Goal: Task Accomplishment & Management: Use online tool/utility

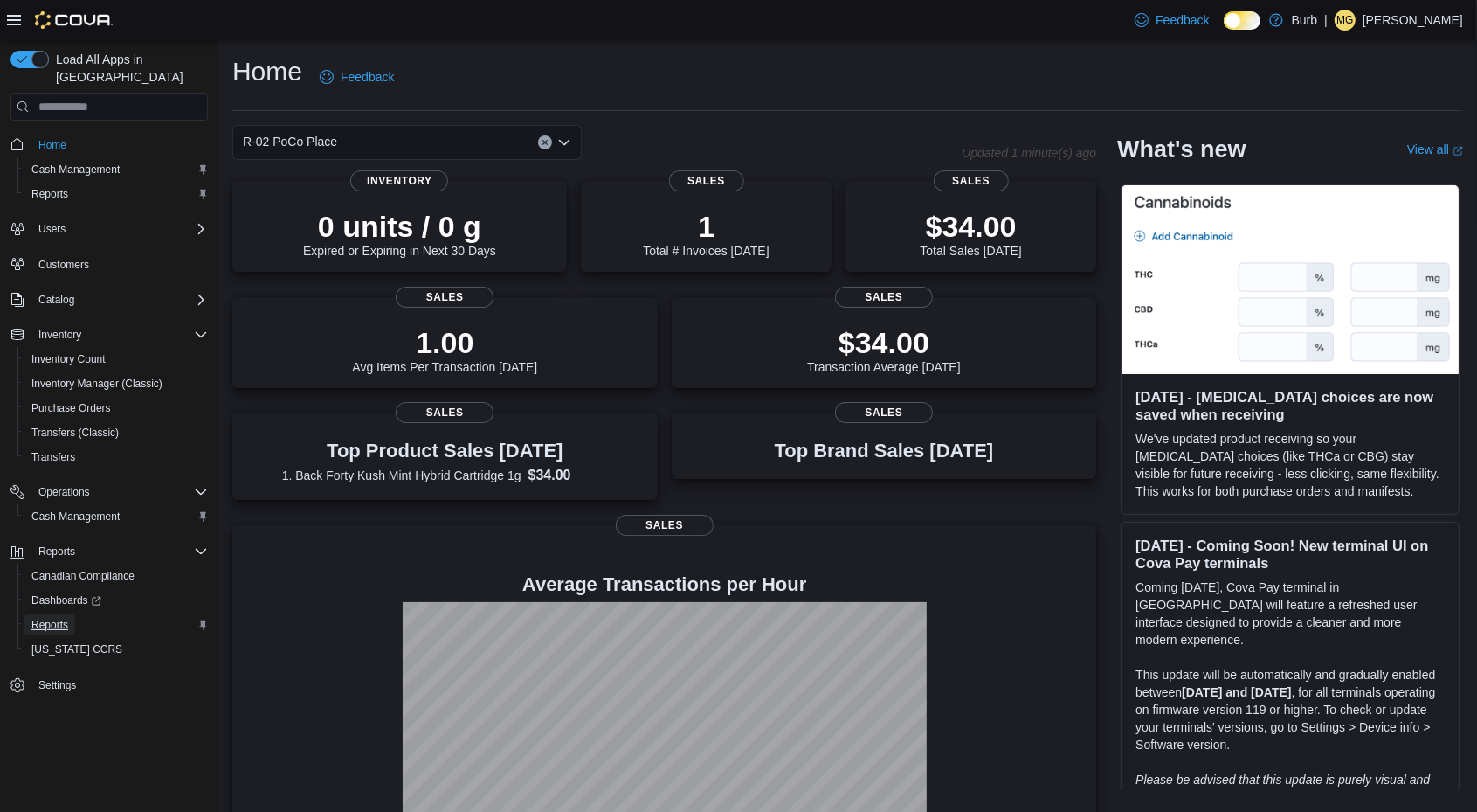
click at [43, 618] on span "Reports" at bounding box center [49, 625] width 36 height 14
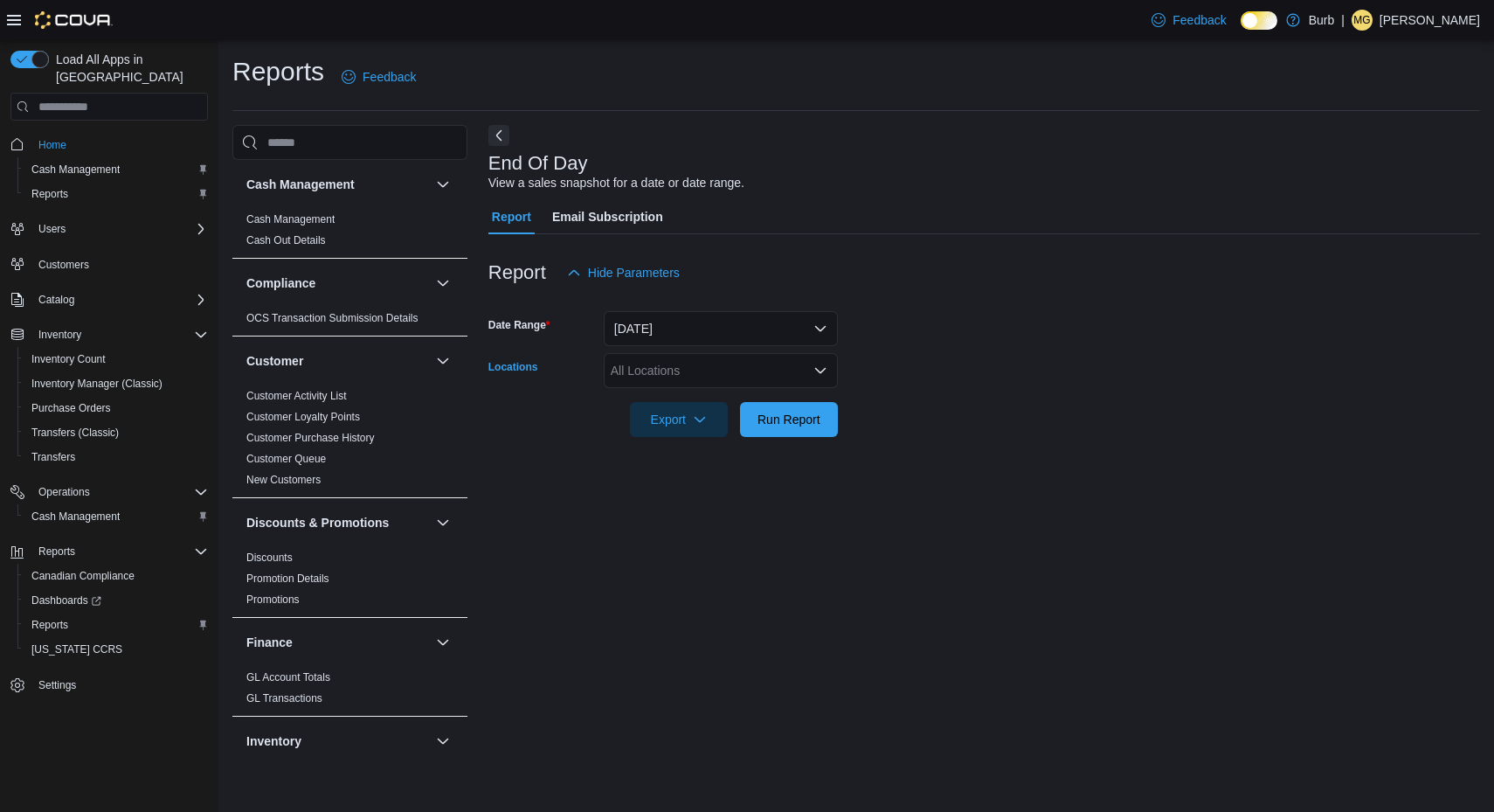
click at [830, 362] on div "All Locations" at bounding box center [721, 371] width 234 height 35
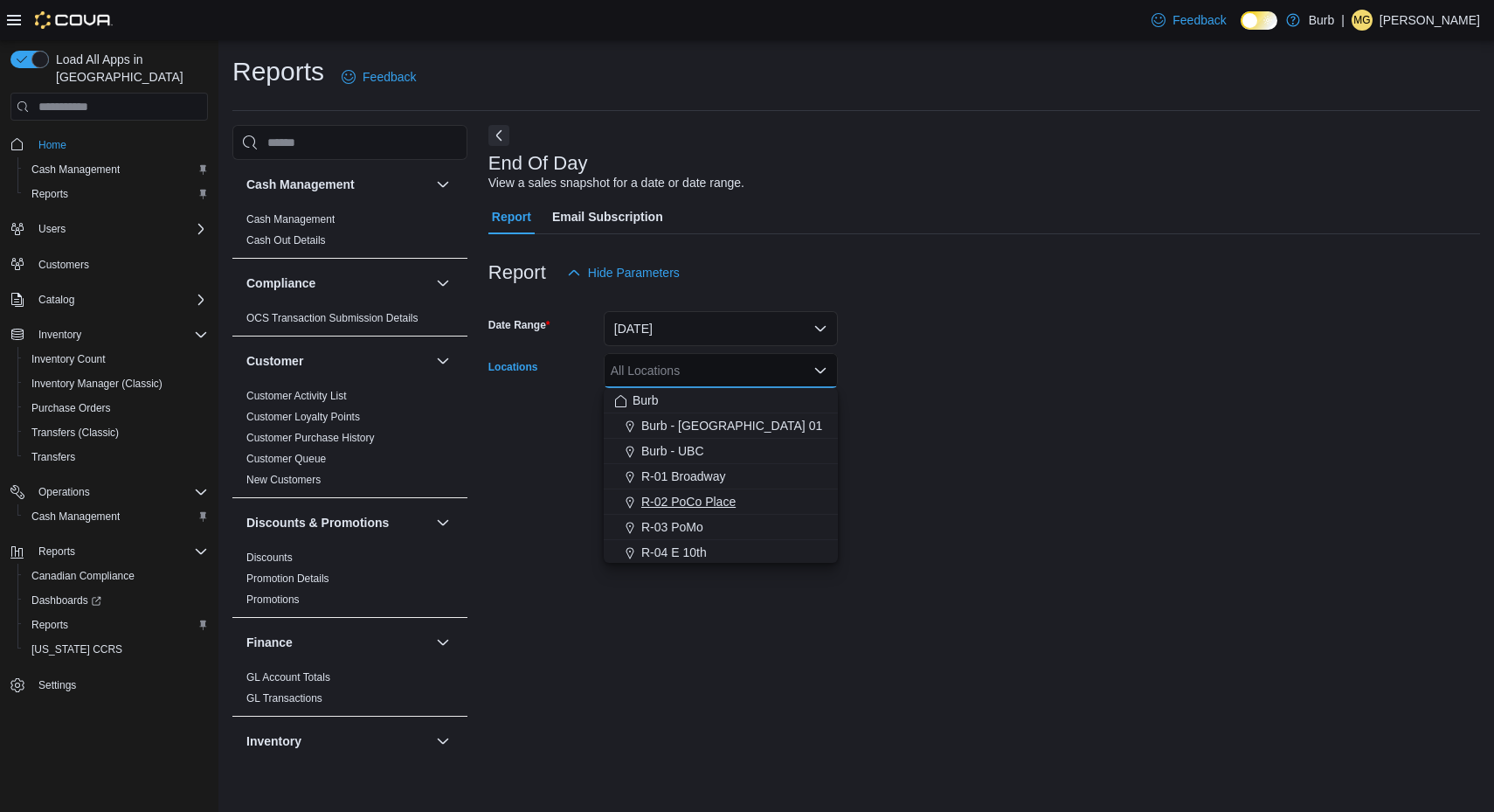
click at [726, 493] on span "R-02 PoCo Place" at bounding box center [689, 501] width 94 height 18
click at [1003, 517] on div "End Of Day View a sales snapshot for a date or date range. Report Email Subscri…" at bounding box center [984, 446] width 992 height 643
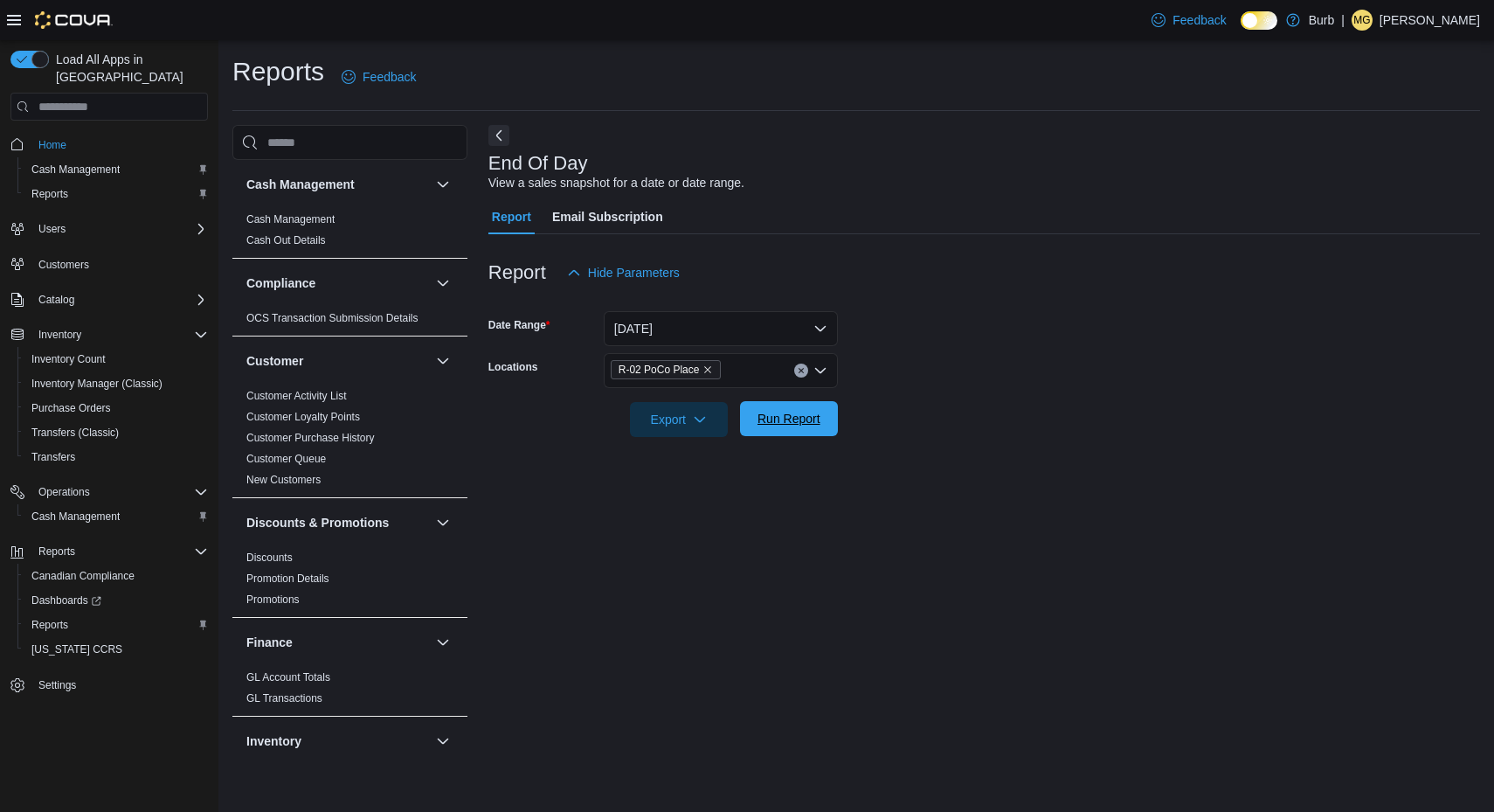
click at [820, 420] on span "Run Report" at bounding box center [789, 419] width 77 height 35
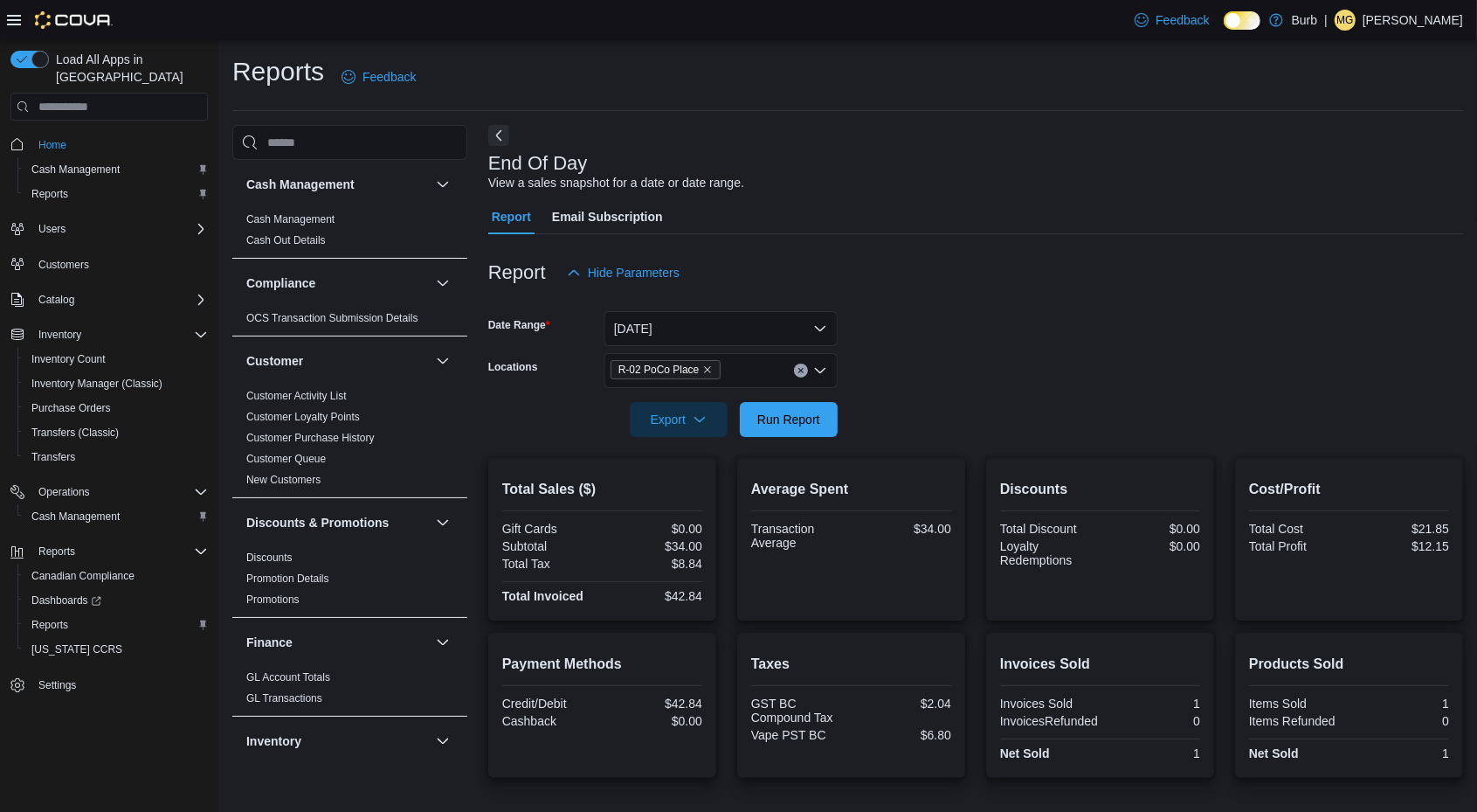
scroll to position [132, 0]
